Goal: Transaction & Acquisition: Purchase product/service

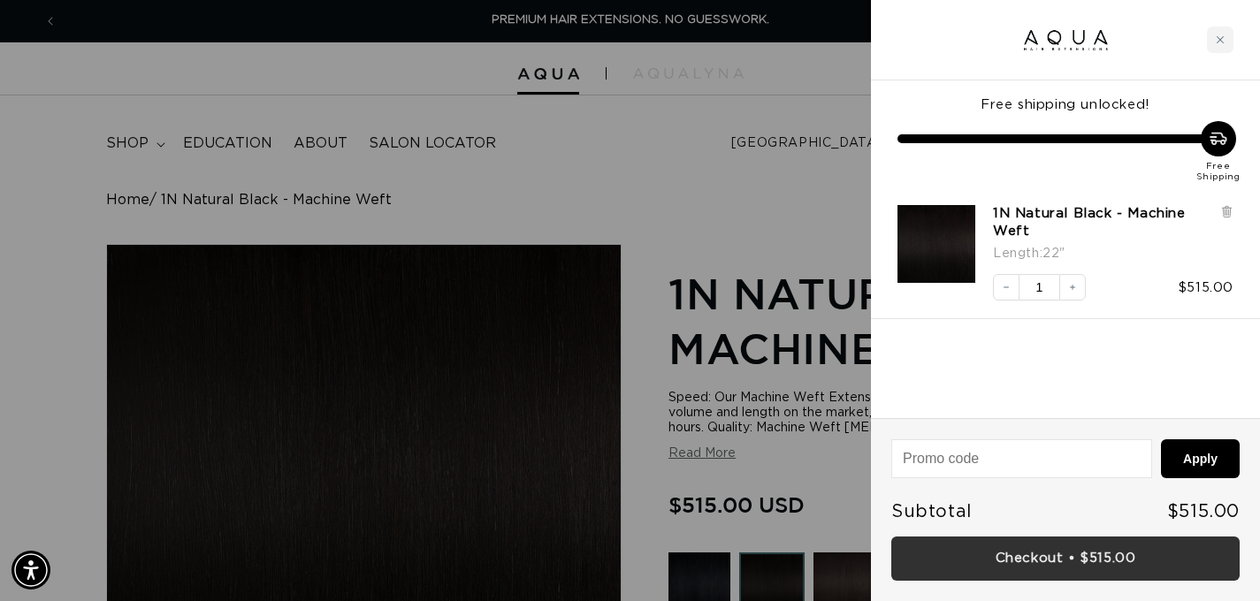
click at [1027, 553] on link "Checkout • $515.00" at bounding box center [1065, 559] width 348 height 45
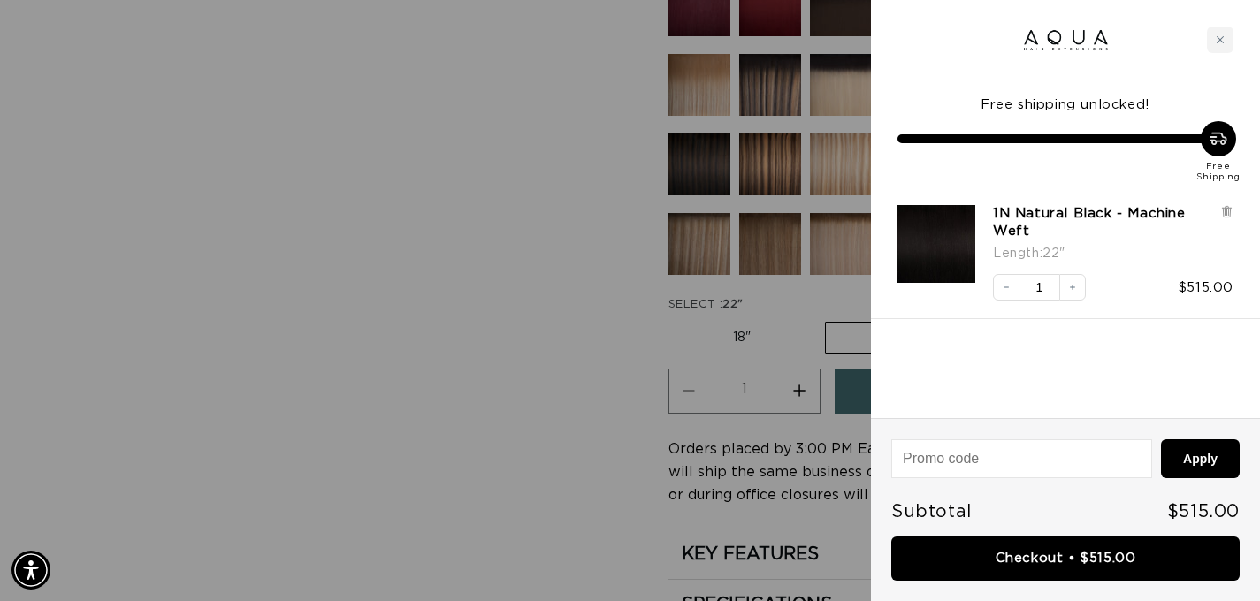
scroll to position [0, 1134]
click at [573, 279] on div at bounding box center [630, 300] width 1260 height 601
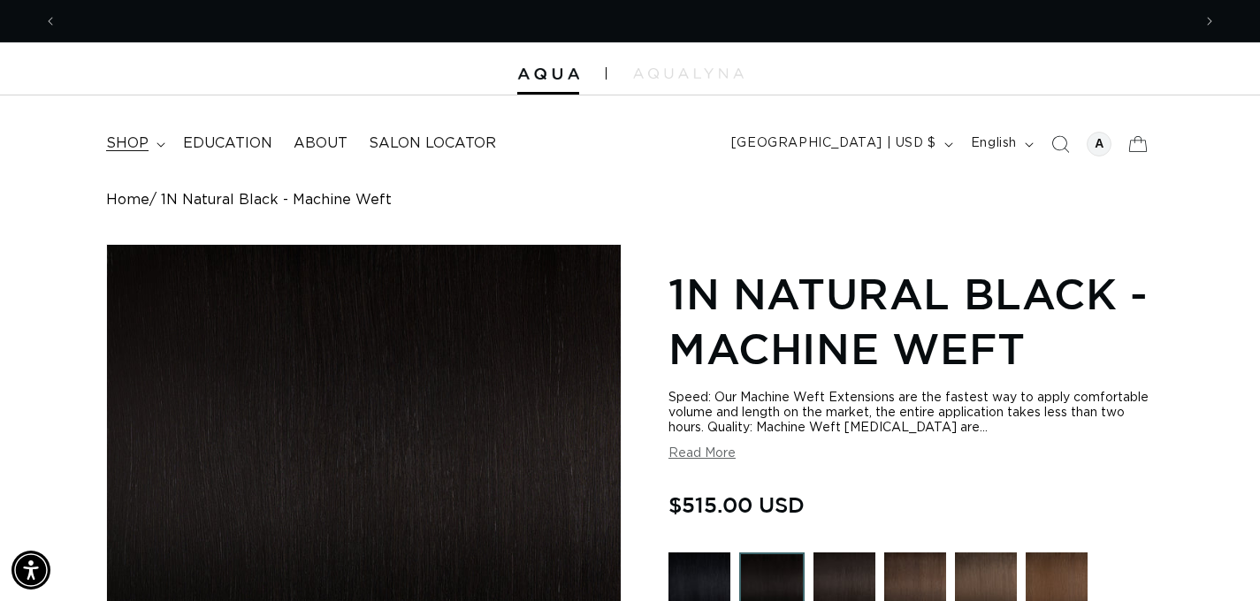
scroll to position [0, 0]
click at [161, 146] on icon at bounding box center [161, 144] width 9 height 5
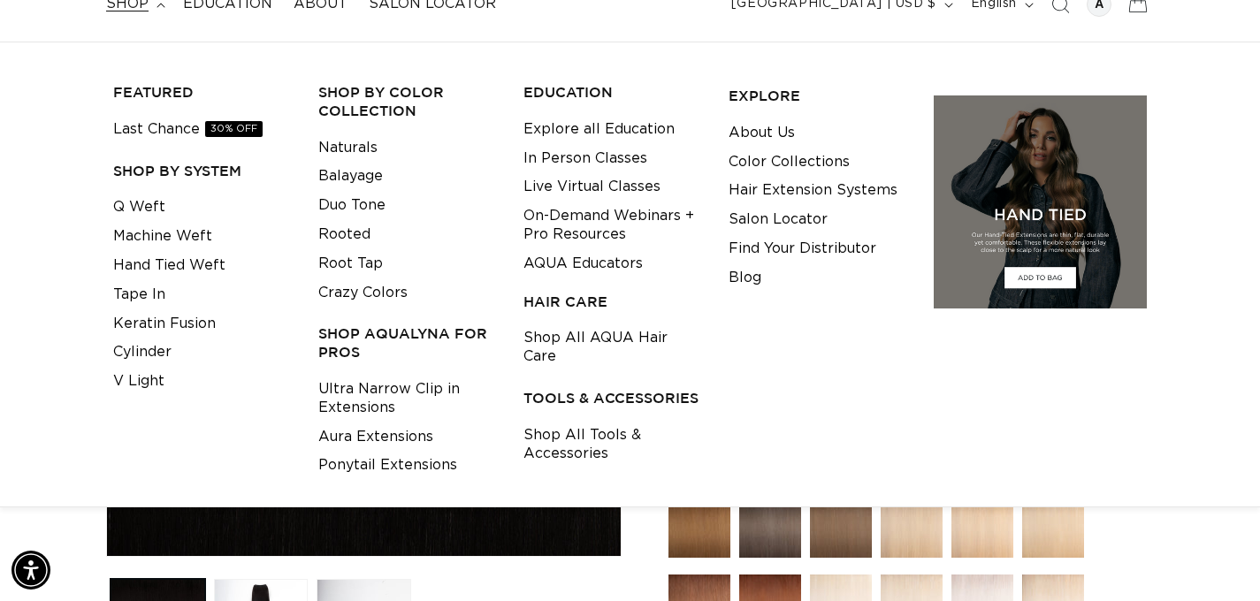
scroll to position [135, 0]
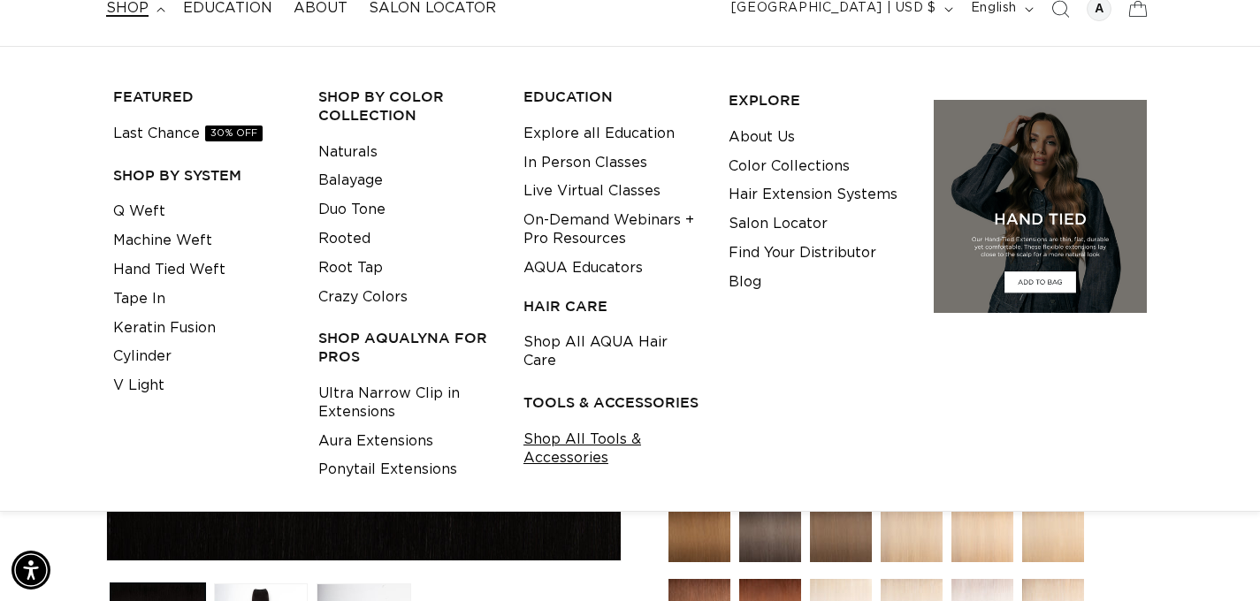
click at [584, 425] on link "Shop All Tools & Accessories" at bounding box center [612, 449] width 178 height 48
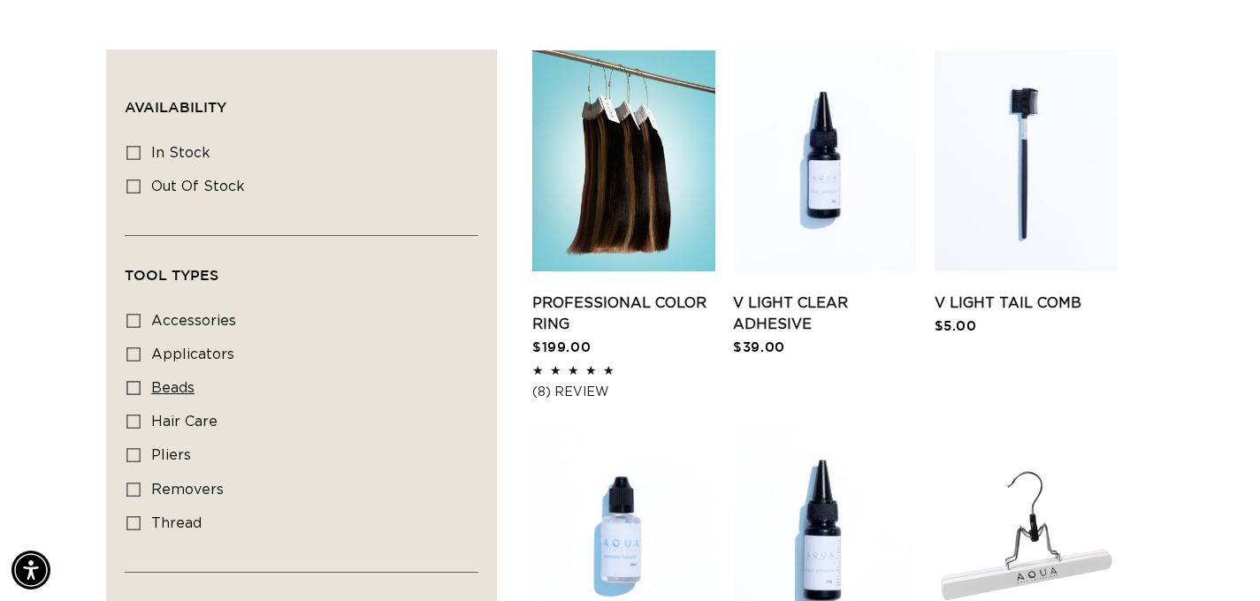
scroll to position [0, 1134]
click at [136, 381] on icon at bounding box center [133, 388] width 14 height 14
click at [136, 381] on input "beads beads (2 products)" at bounding box center [133, 388] width 14 height 14
checkbox input "true"
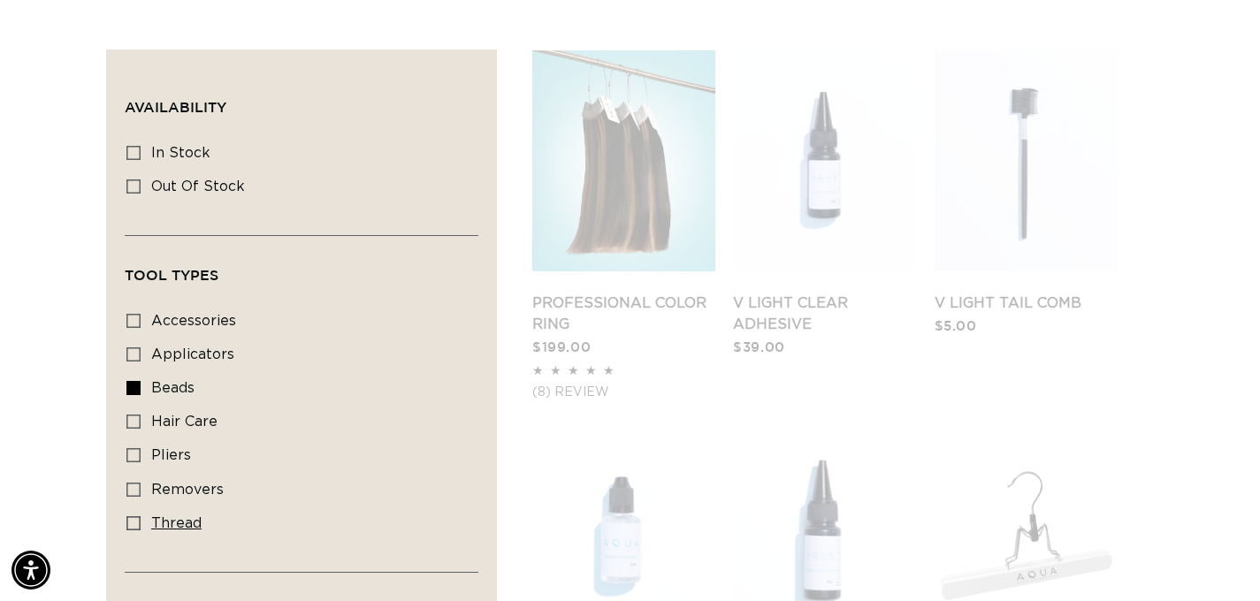
click at [130, 516] on icon at bounding box center [133, 523] width 14 height 14
click at [130, 516] on input "thread thread (2 products)" at bounding box center [133, 523] width 14 height 14
checkbox input "true"
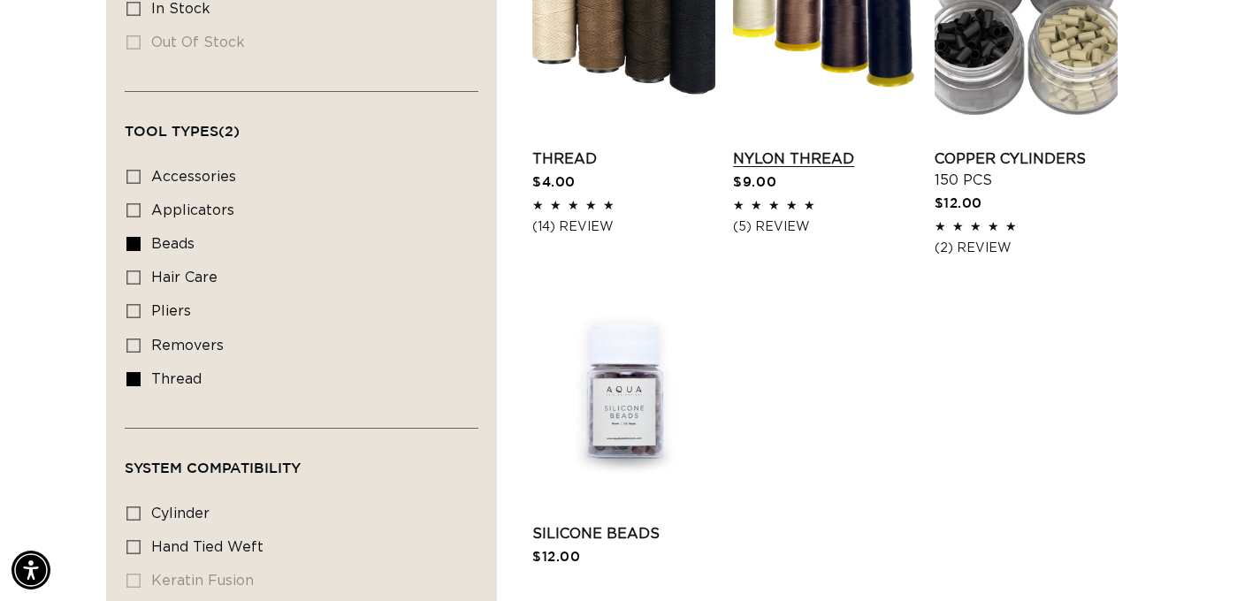
scroll to position [815, 0]
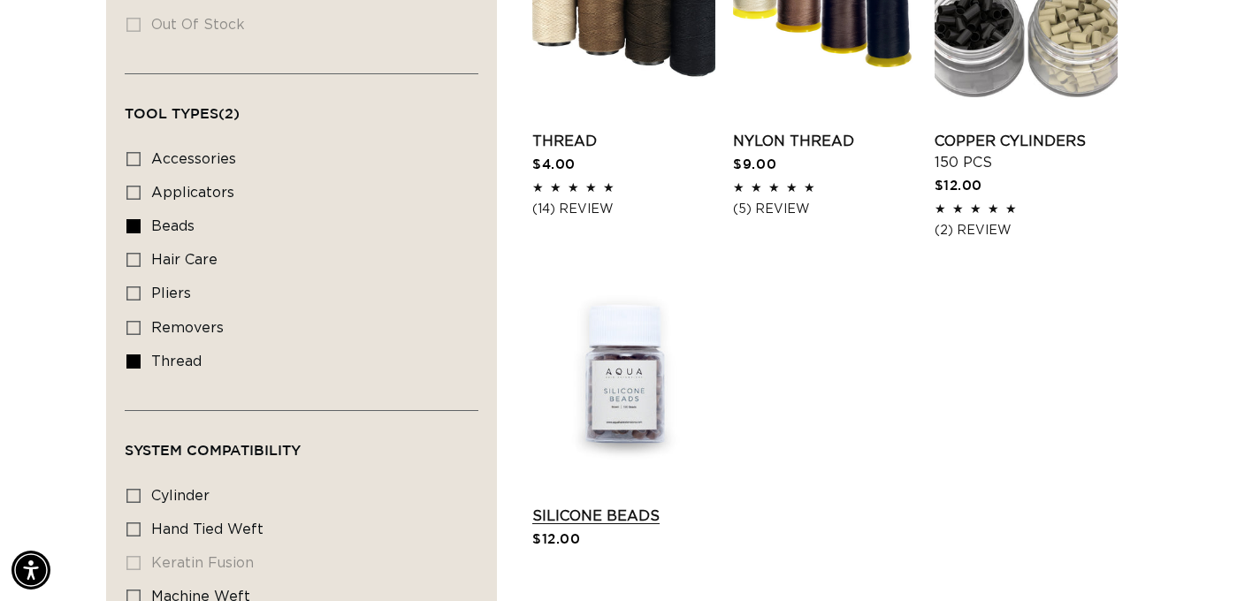
click at [581, 519] on link "Silicone Beads" at bounding box center [623, 516] width 183 height 21
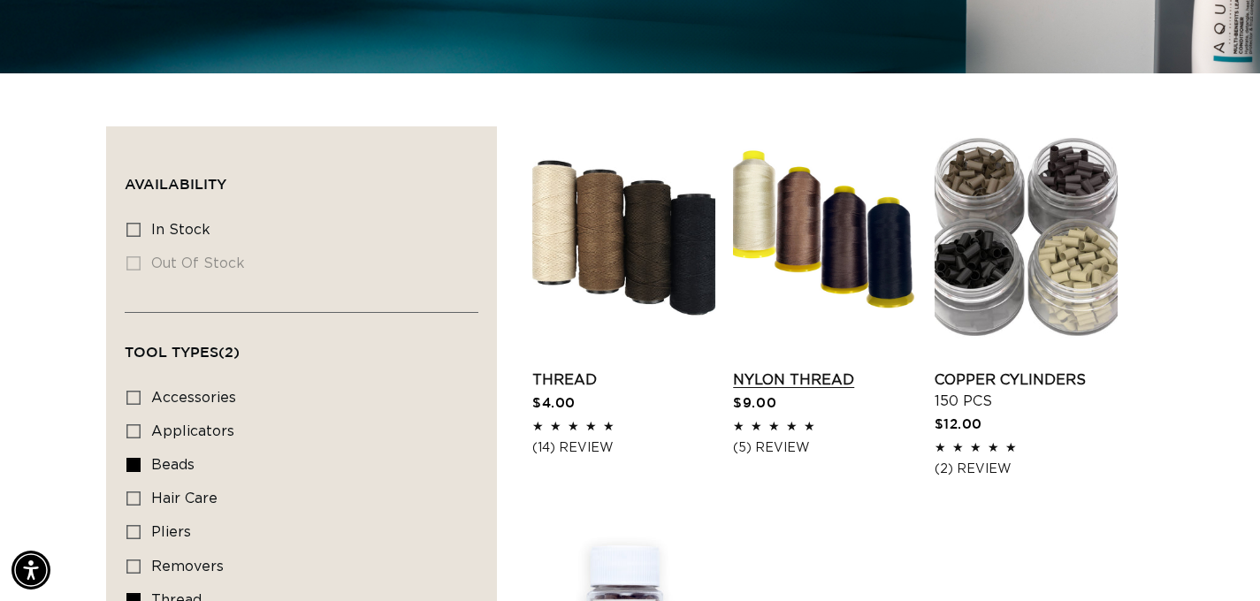
scroll to position [549, 0]
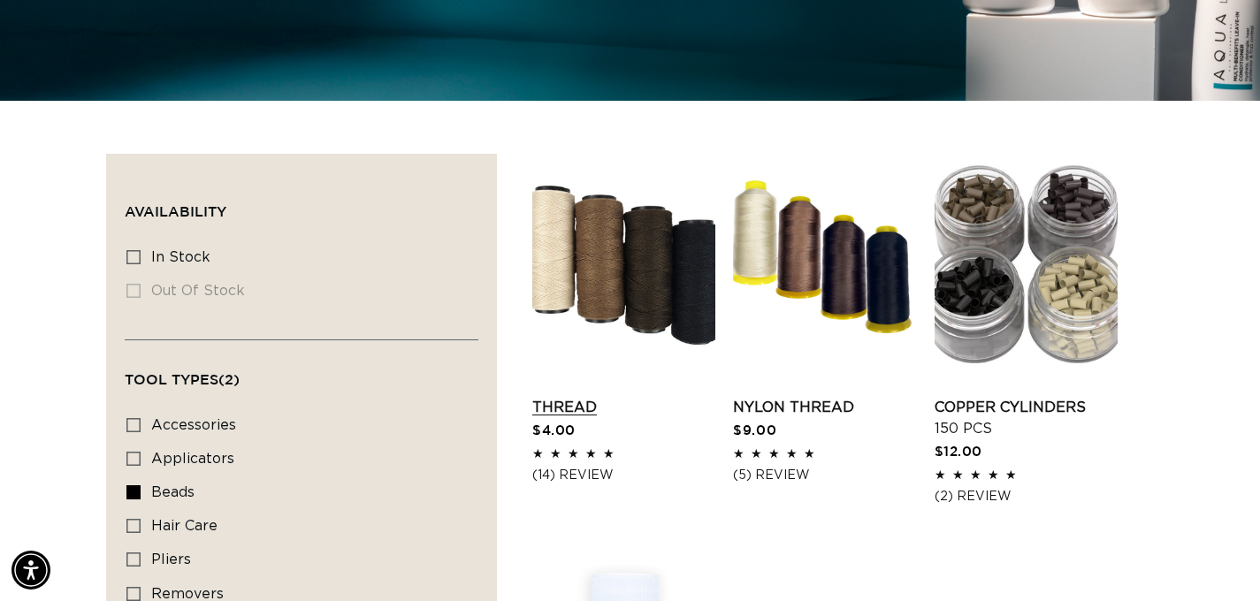
click at [561, 404] on link "Thread" at bounding box center [623, 407] width 183 height 21
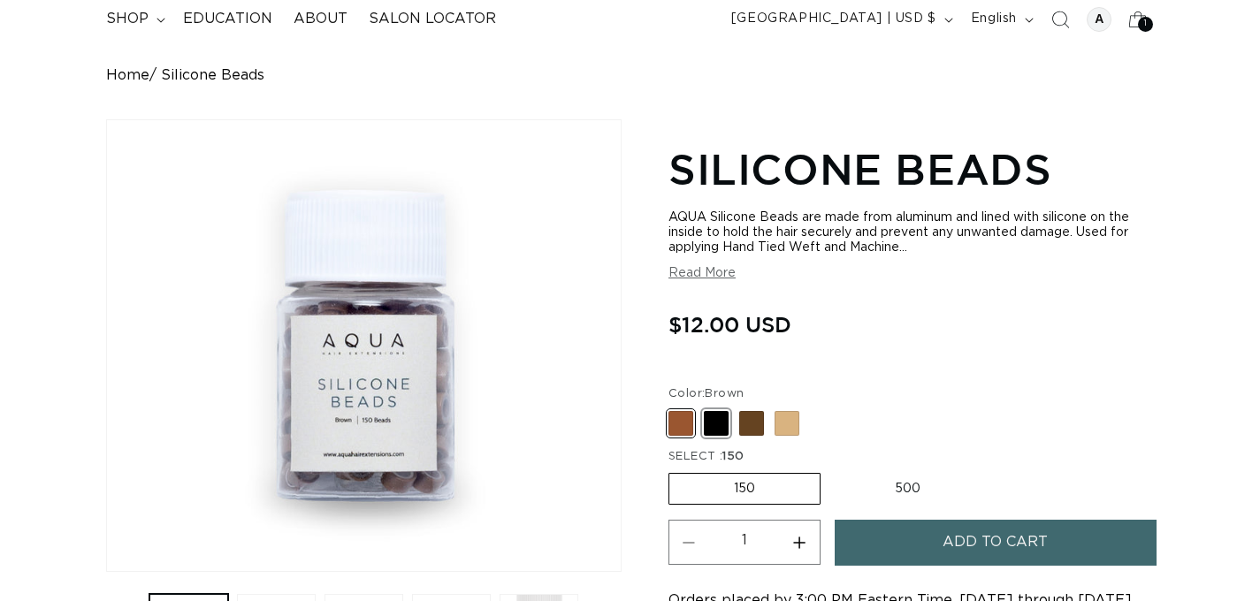
click at [714, 423] on span at bounding box center [716, 423] width 25 height 25
click at [674, 408] on input "Black Variant sold out or unavailable" at bounding box center [673, 408] width 1 height 1
radio input "true"
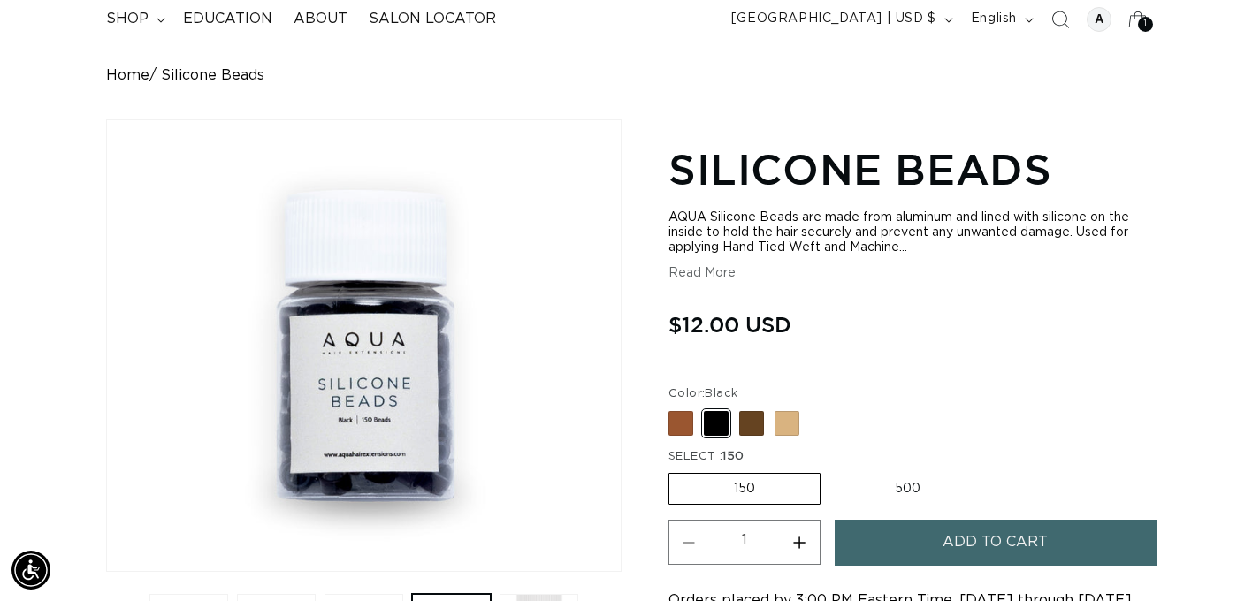
scroll to position [0, 1134]
click at [951, 543] on span "Add to cart" at bounding box center [995, 542] width 105 height 45
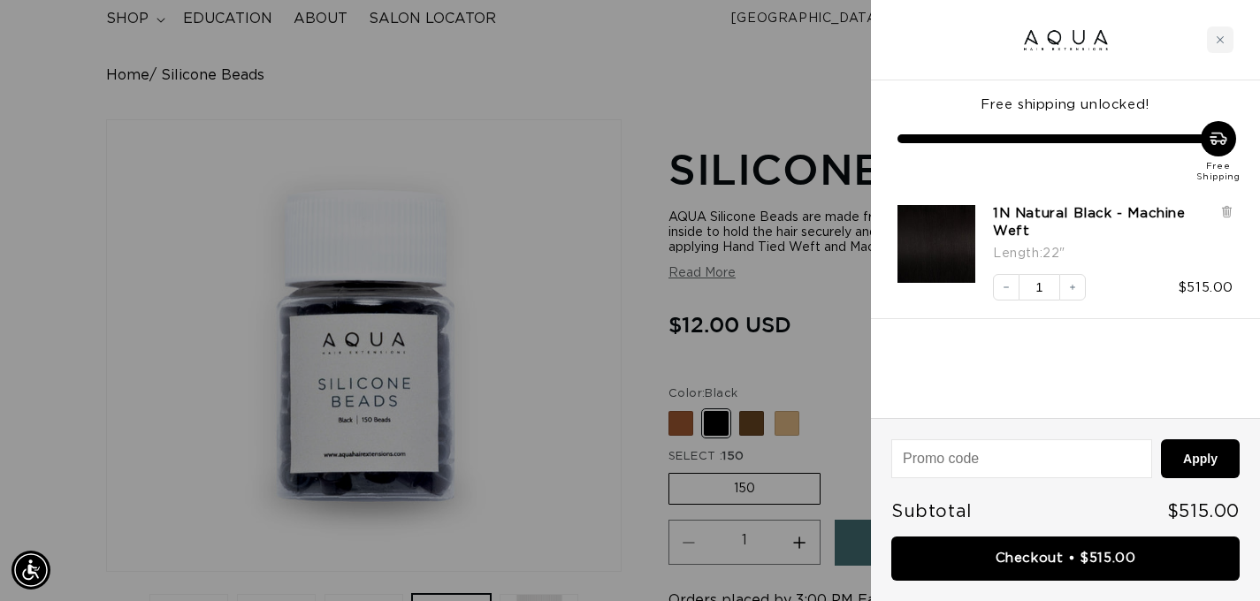
scroll to position [0, 2269]
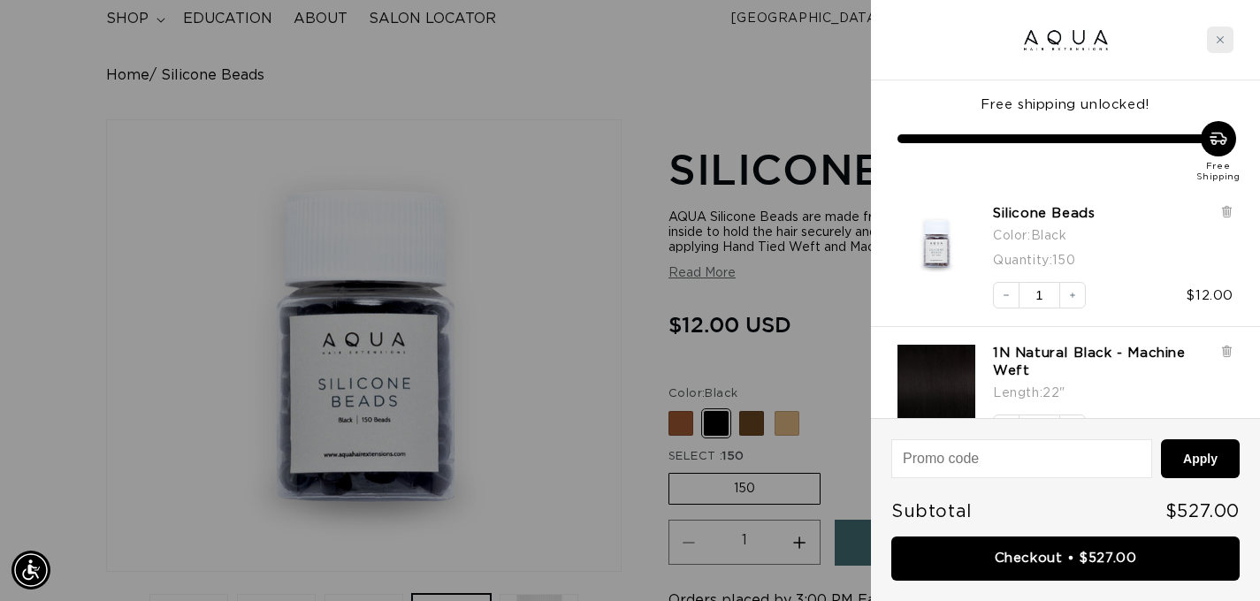
click at [1223, 34] on div "Close cart" at bounding box center [1220, 40] width 27 height 27
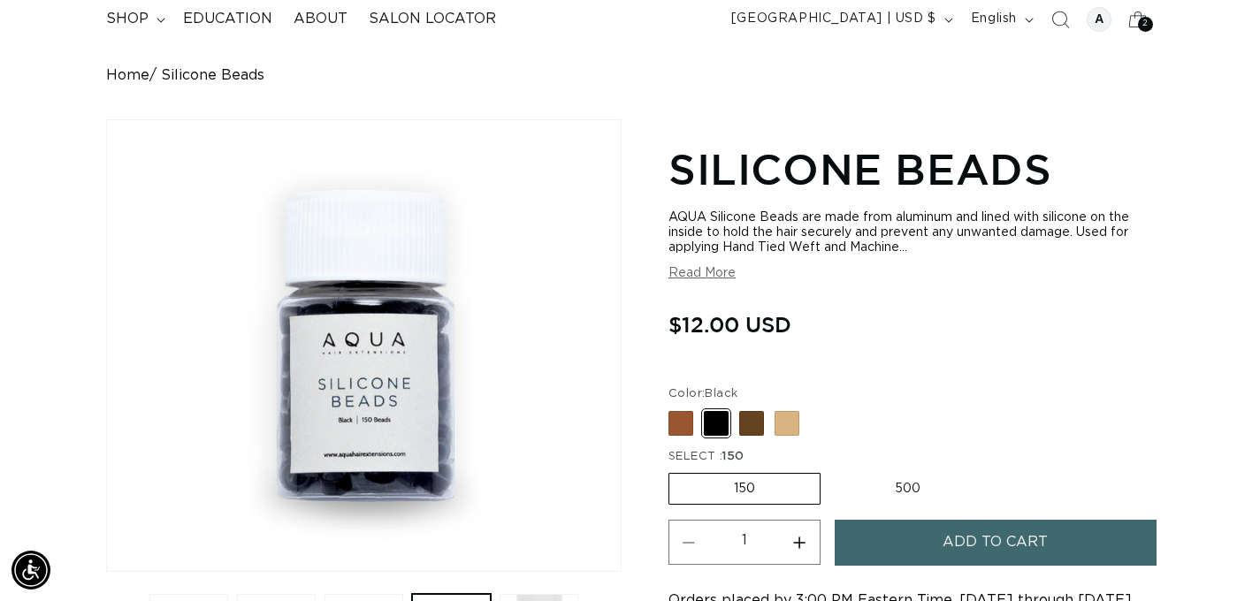
scroll to position [0, 0]
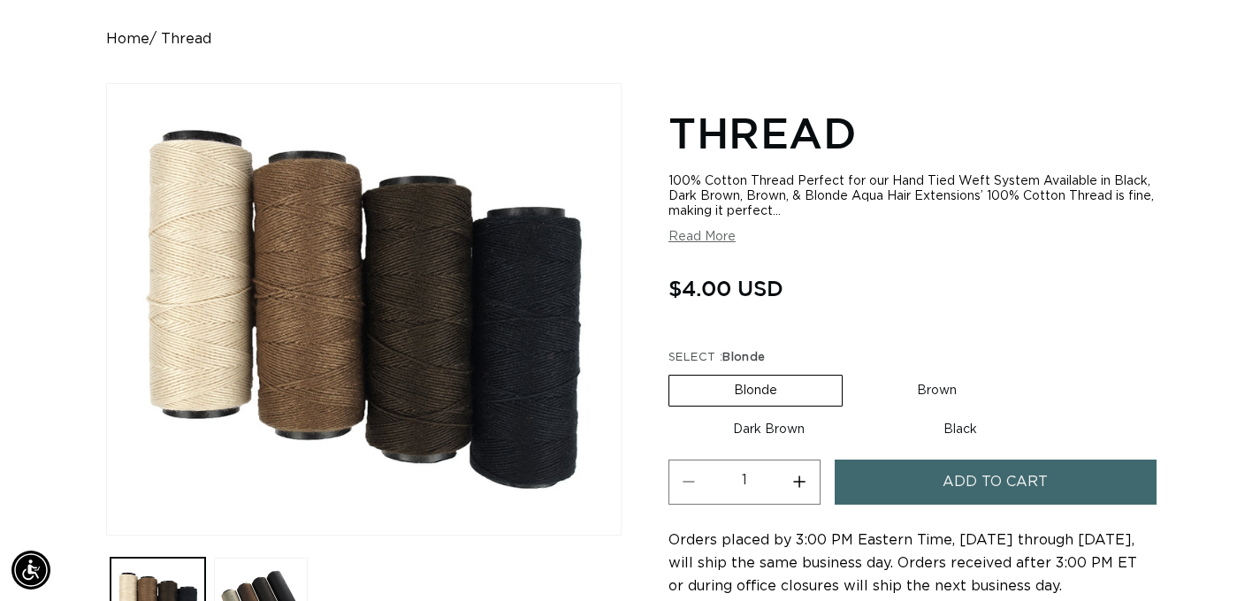
click at [959, 431] on label "Black Variant sold out or unavailable" at bounding box center [960, 430] width 163 height 30
click at [879, 412] on input "Black Variant sold out or unavailable" at bounding box center [878, 411] width 1 height 1
radio input "true"
